Goal: Task Accomplishment & Management: Manage account settings

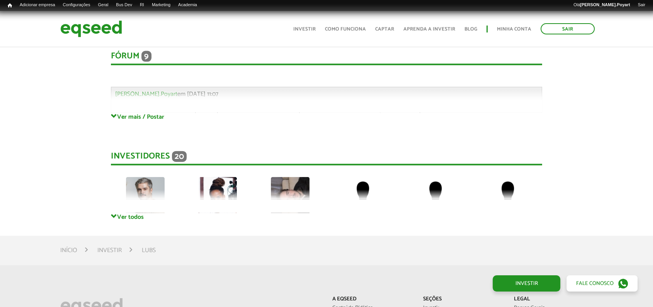
scroll to position [1521, 0]
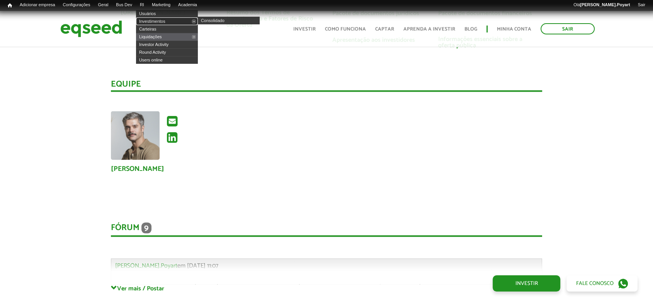
click at [155, 22] on link "Investimentos" at bounding box center [167, 21] width 62 height 8
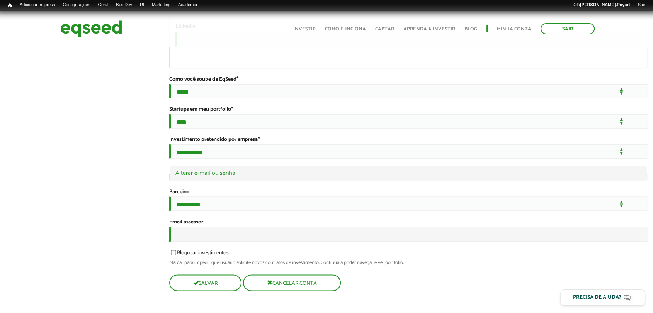
scroll to position [1527, 0]
type input "**********"
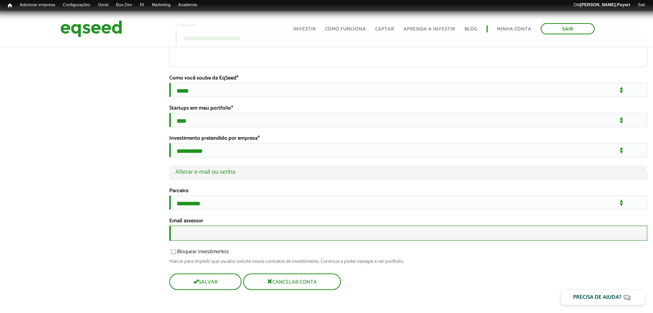
click at [198, 237] on input "Email assessor" at bounding box center [408, 233] width 478 height 15
type input "**********"
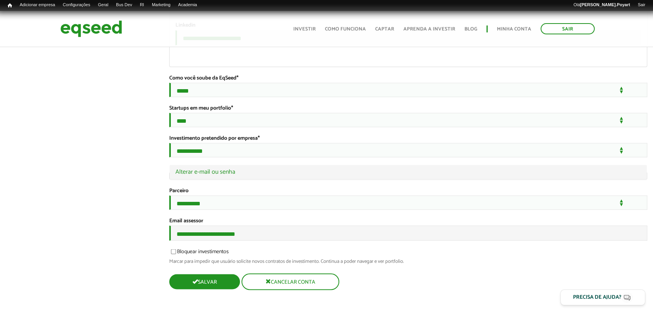
click at [221, 285] on button "Salvar" at bounding box center [204, 281] width 71 height 15
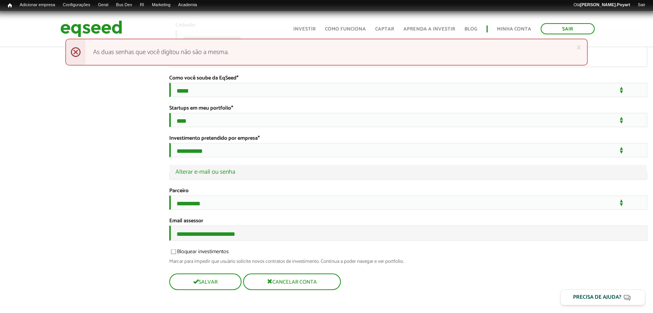
scroll to position [1526, 0]
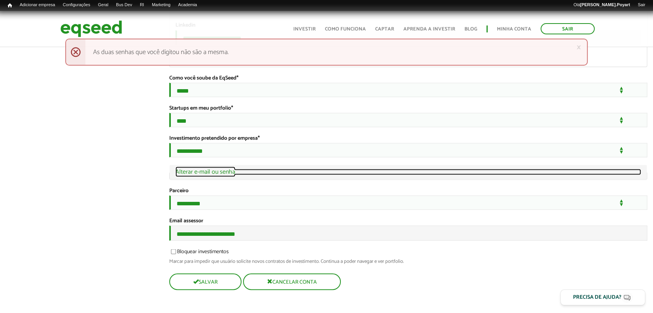
click at [198, 169] on link "Ocultar Alterar e-mail ou senha" at bounding box center [408, 172] width 466 height 6
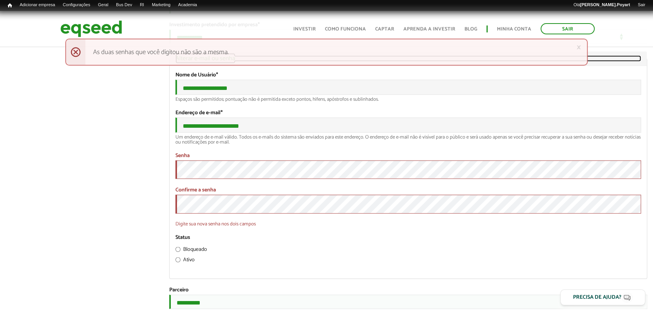
scroll to position [1627, 0]
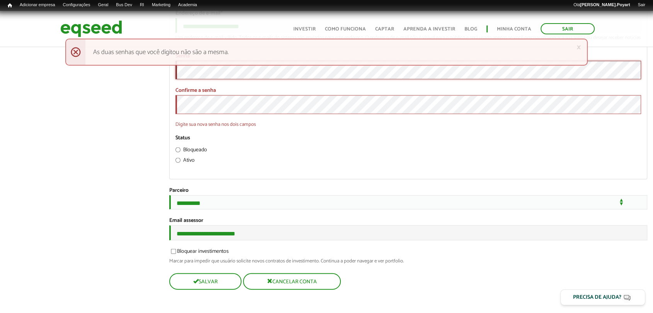
click at [216, 286] on button "Salvar" at bounding box center [204, 281] width 71 height 15
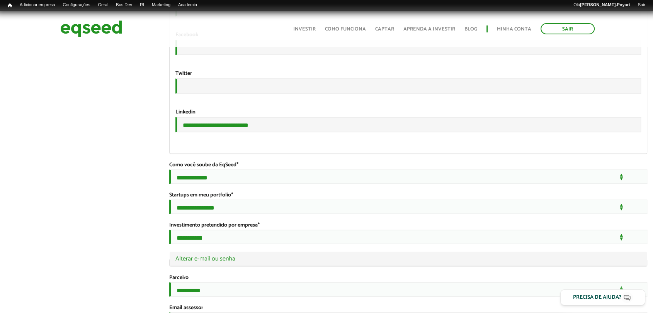
scroll to position [1527, 0]
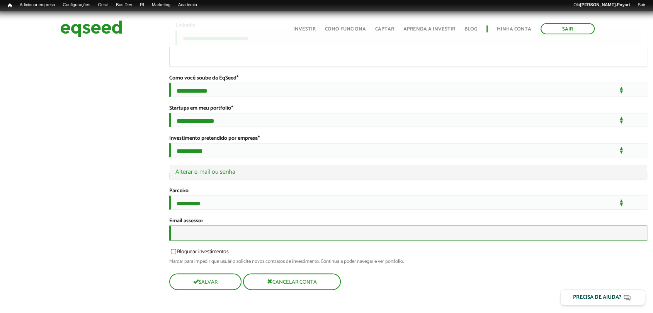
click at [184, 235] on input "Email assessor" at bounding box center [408, 233] width 478 height 15
type input "**********"
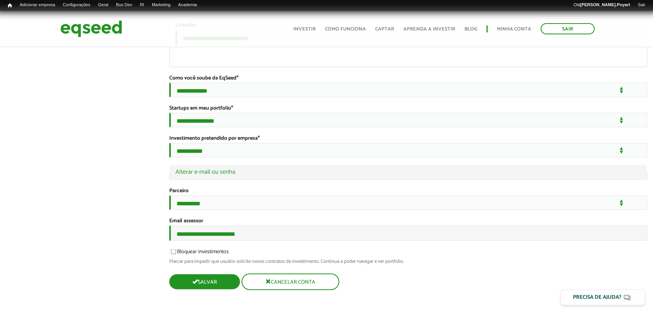
click at [212, 282] on button "Salvar" at bounding box center [204, 281] width 71 height 15
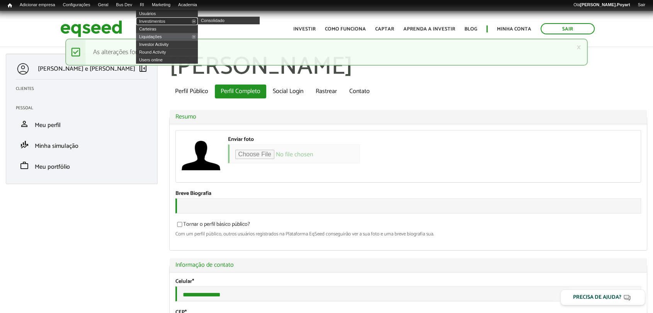
click at [153, 17] on link "Investimentos" at bounding box center [167, 21] width 62 height 8
